Goal: Task Accomplishment & Management: Manage account settings

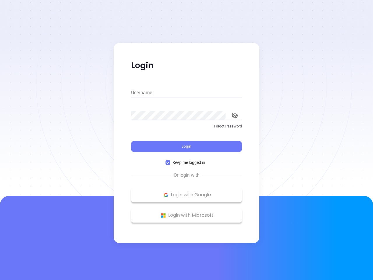
click at [187, 140] on div "Login" at bounding box center [186, 143] width 111 height 18
click at [187, 93] on input "Username" at bounding box center [186, 92] width 111 height 9
click at [235, 116] on icon "toggle password visibility" at bounding box center [235, 116] width 6 height 6
click at [187, 146] on span "Login" at bounding box center [187, 146] width 10 height 5
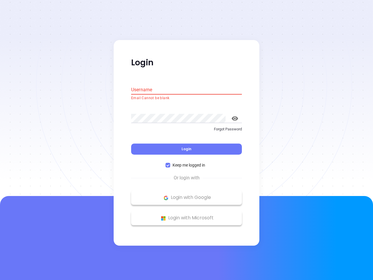
click at [187, 163] on span "Keep me logged in" at bounding box center [188, 165] width 37 height 6
click at [170, 163] on input "Keep me logged in" at bounding box center [168, 165] width 5 height 5
checkbox input "false"
click at [187, 195] on p "Login with Google" at bounding box center [186, 197] width 105 height 9
click at [187, 215] on p "Login with Microsoft" at bounding box center [186, 218] width 105 height 9
